Goal: Transaction & Acquisition: Purchase product/service

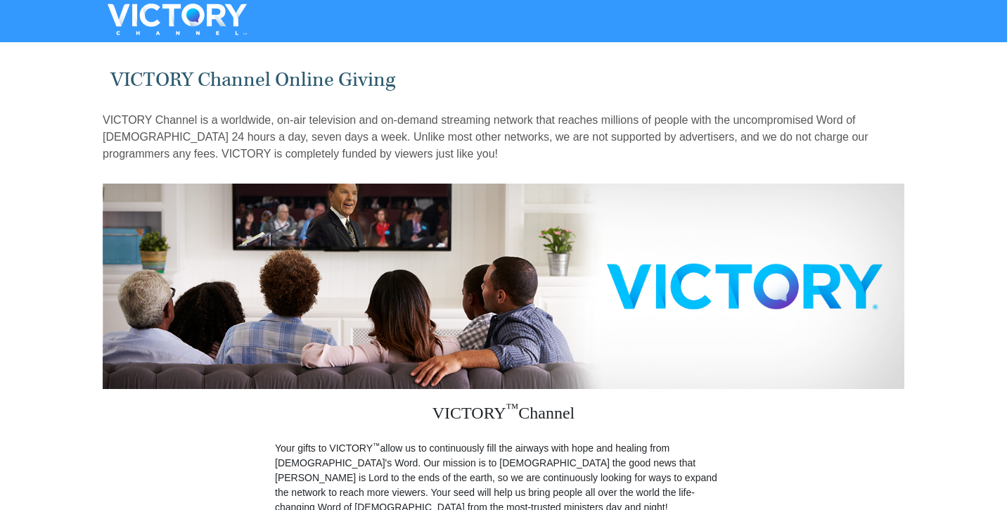
radio input "true"
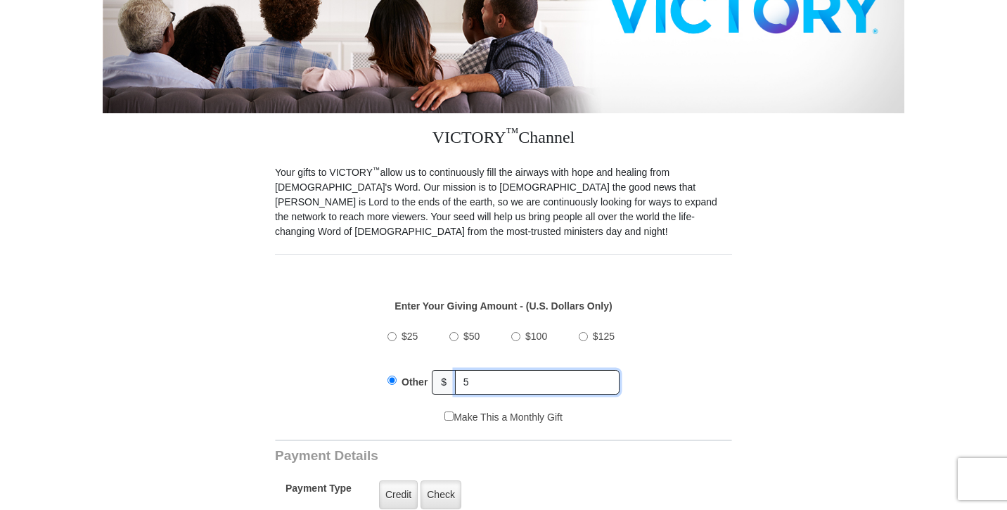
type input "500"
click at [646, 315] on div "Enter Your Giving Amount - (U.S. Dollars Only) Amount must be a valid number Th…" at bounding box center [503, 347] width 457 height 126
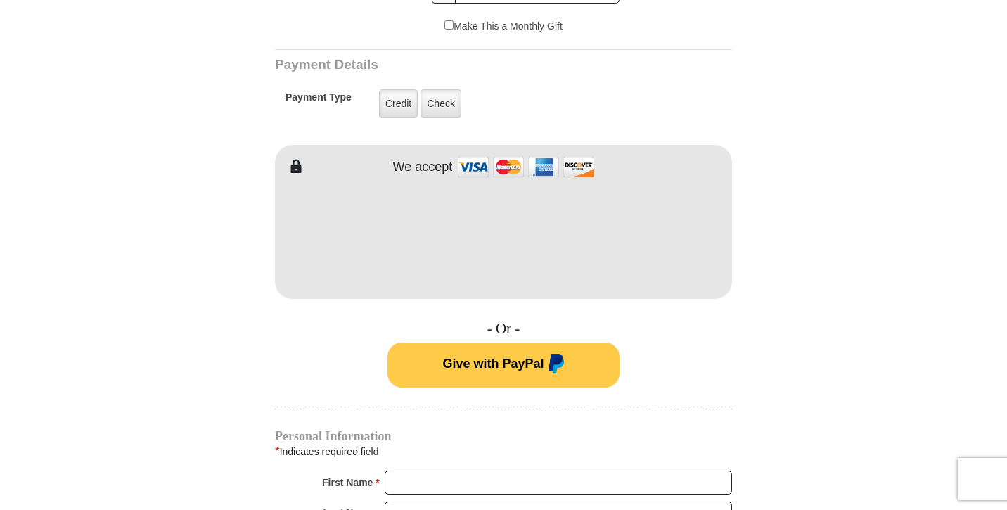
scroll to position [672, 0]
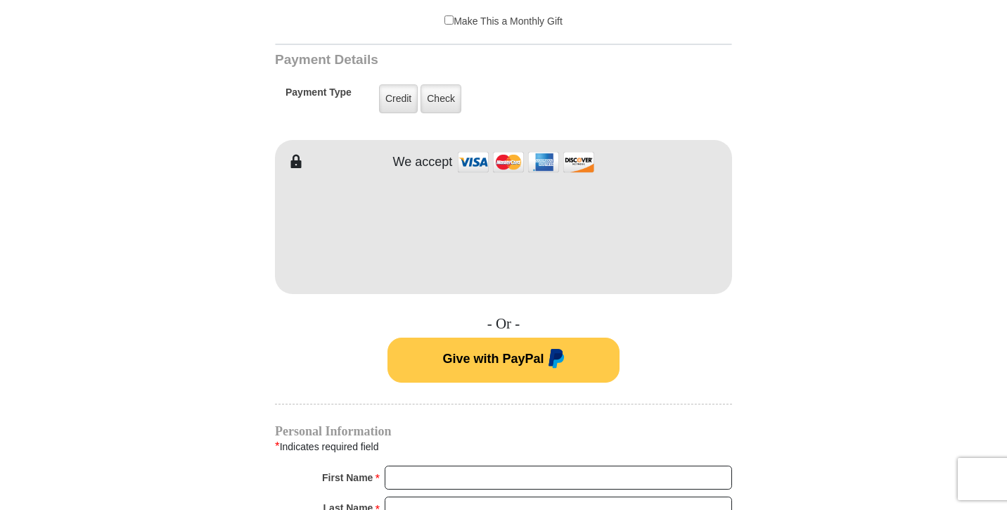
click at [747, 314] on form "VICTORY Channel Online Giving VICTORY Channel is a worldwide, on-air television…" at bounding box center [504, 217] width 802 height 1682
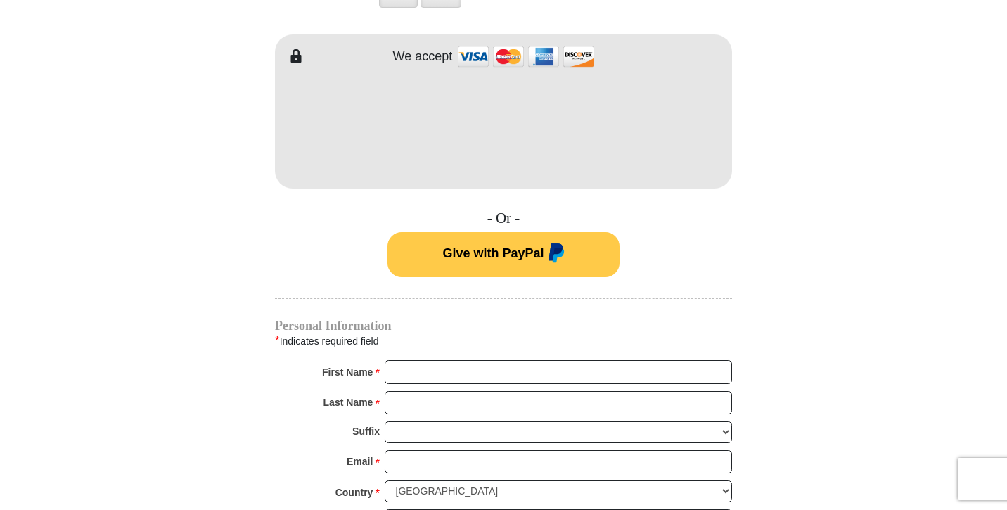
scroll to position [778, 0]
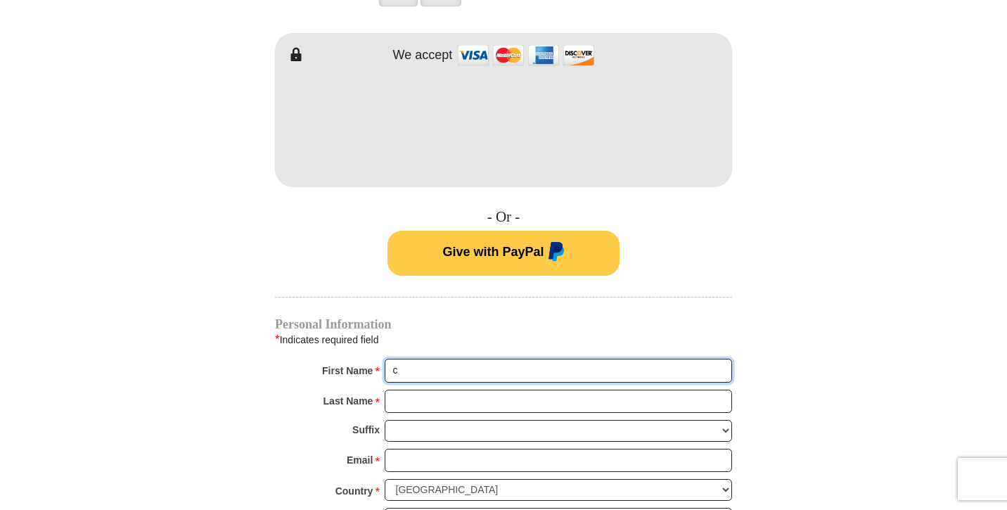
type input "[PERSON_NAME]"
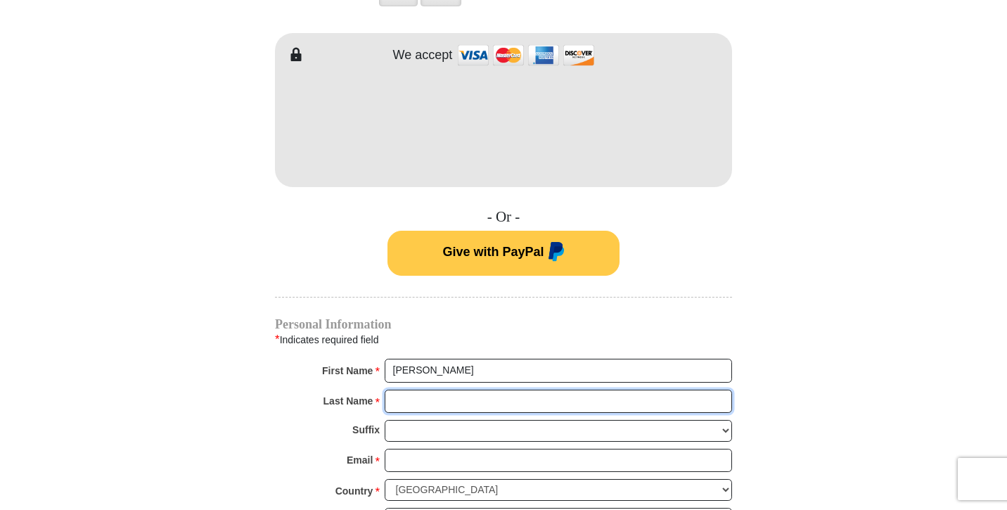
type input "Lacebal"
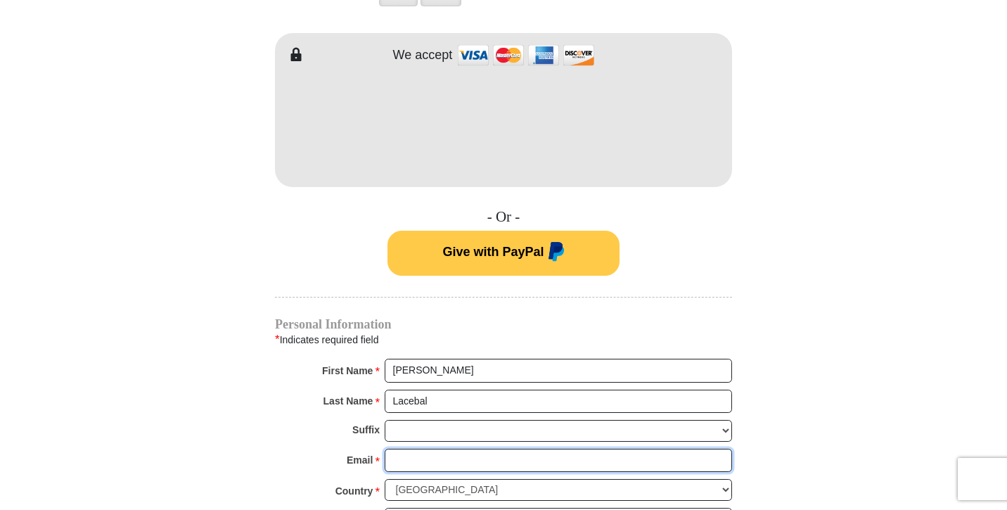
type input "[EMAIL_ADDRESS][DOMAIN_NAME]"
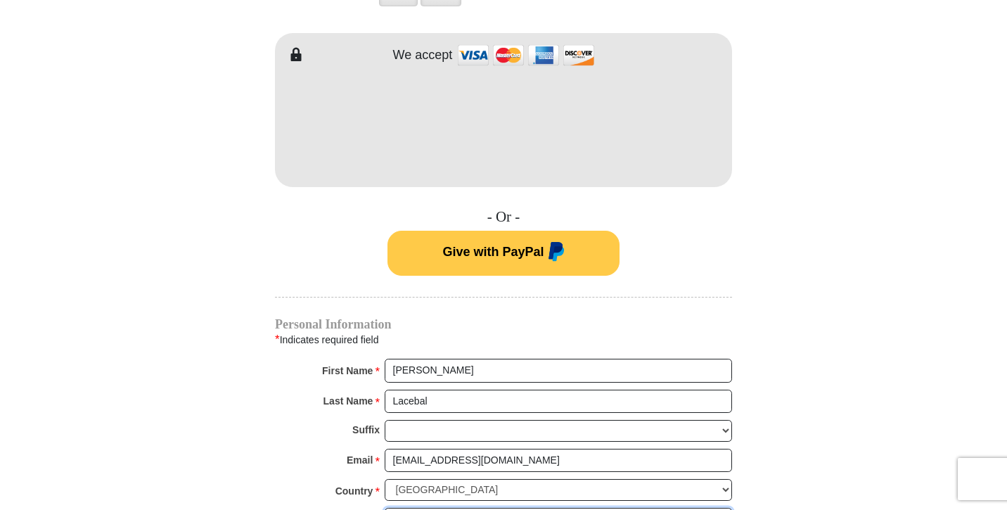
type input "[STREET_ADDRESS]"
type input "Lincoln"
select select "CA"
type input "95648"
click at [860, 261] on form "VICTORY Channel Online Giving VICTORY Channel is a worldwide, on-air television…" at bounding box center [504, 110] width 802 height 1682
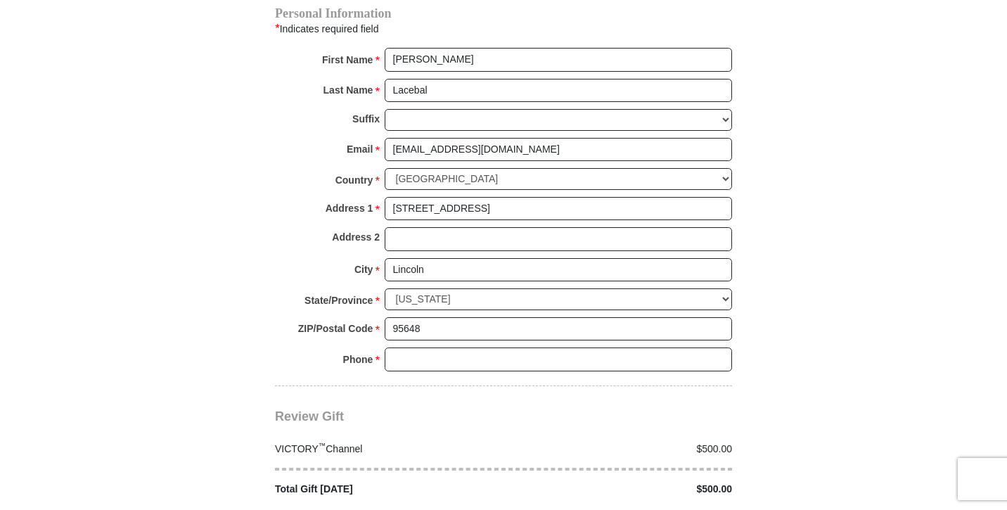
scroll to position [1130, 0]
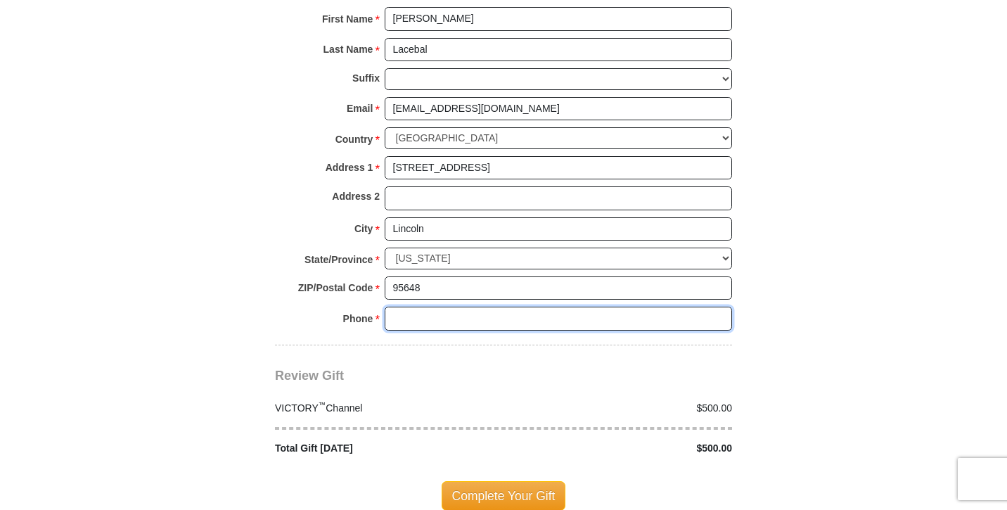
click at [717, 307] on input "Phone * *" at bounding box center [558, 319] width 347 height 24
type input "9162959431"
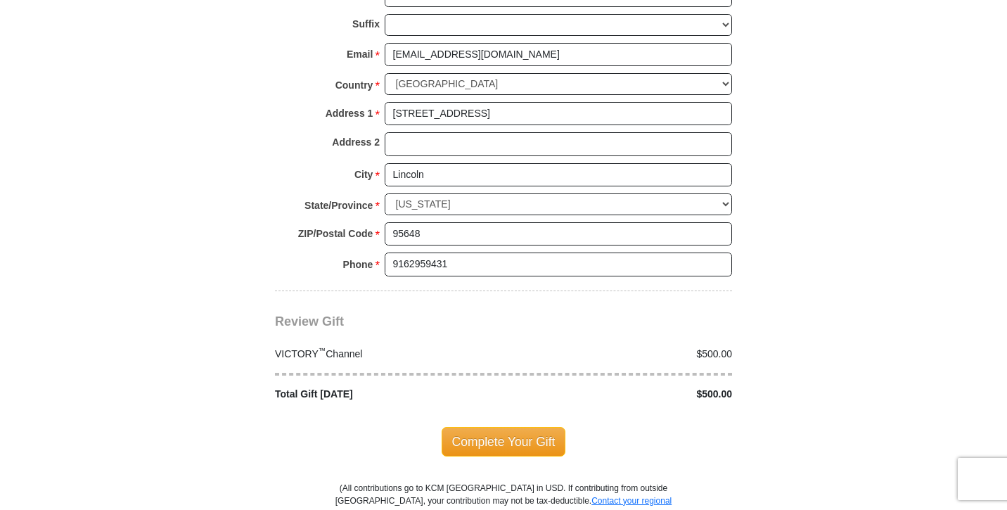
scroll to position [1197, 0]
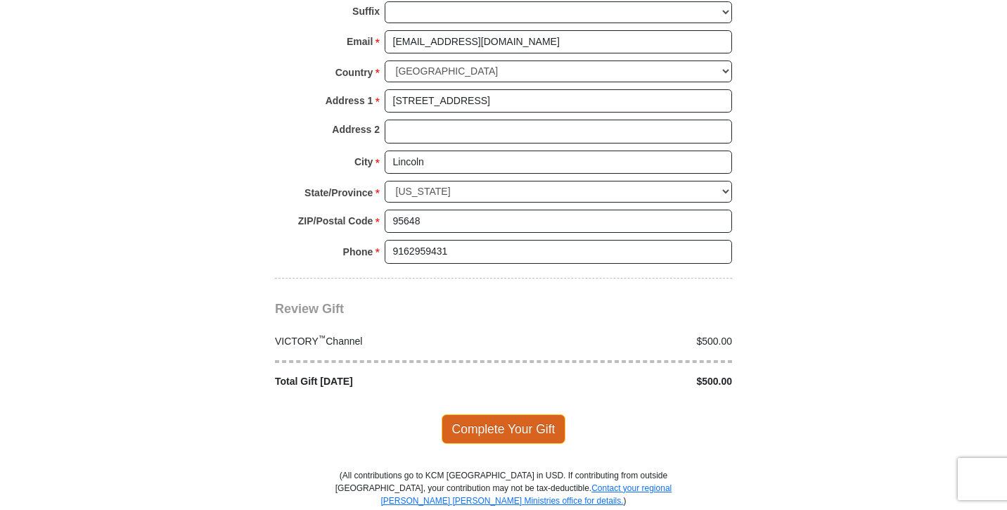
click at [472, 414] on span "Complete Your Gift" at bounding box center [504, 429] width 124 height 30
